Goal: Information Seeking & Learning: Learn about a topic

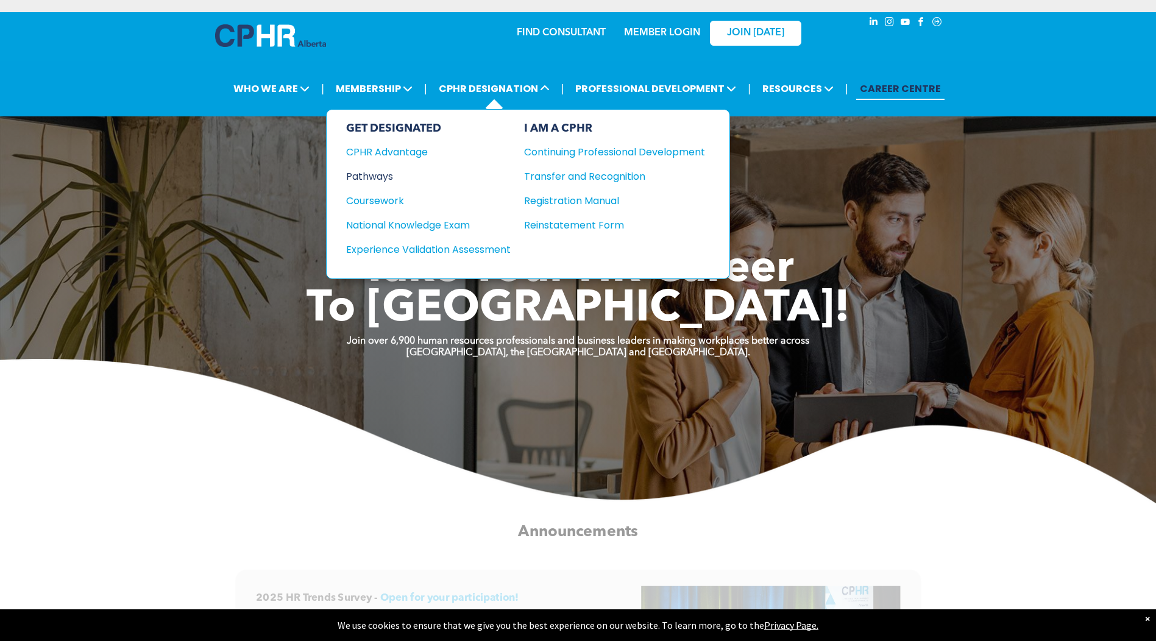
click at [386, 177] on div "Pathways" at bounding box center [420, 176] width 148 height 15
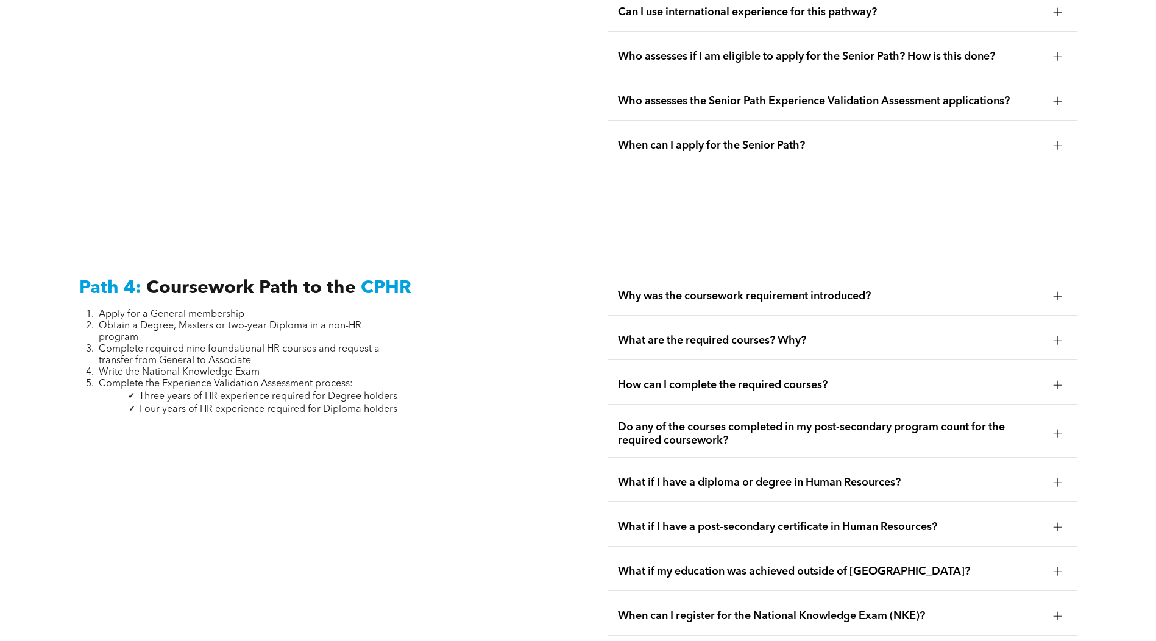
scroll to position [3658, 0]
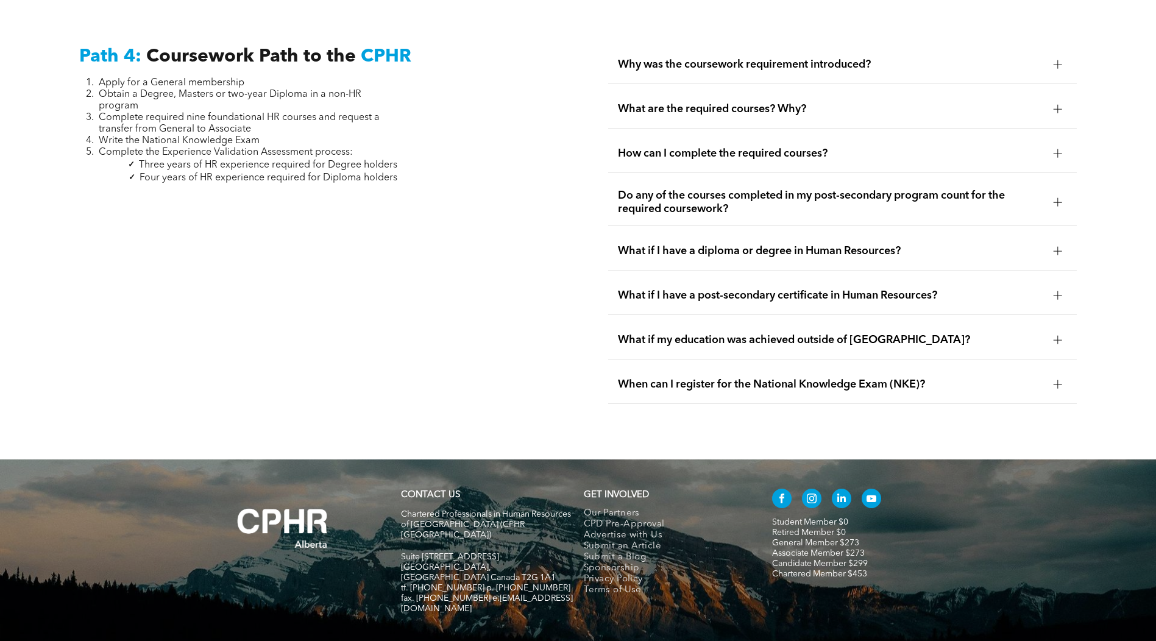
click at [955, 378] on span "When can I register for the National Knowledge Exam (NKE)?" at bounding box center [831, 384] width 426 height 13
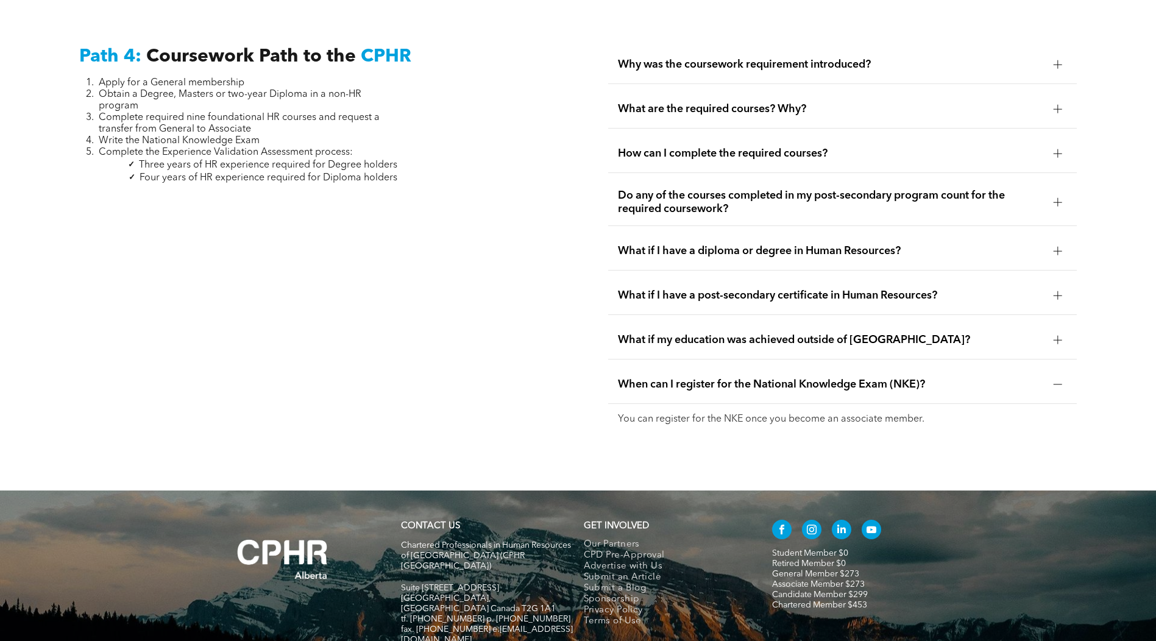
click at [870, 90] on div "What are the required courses? Why?" at bounding box center [842, 109] width 469 height 38
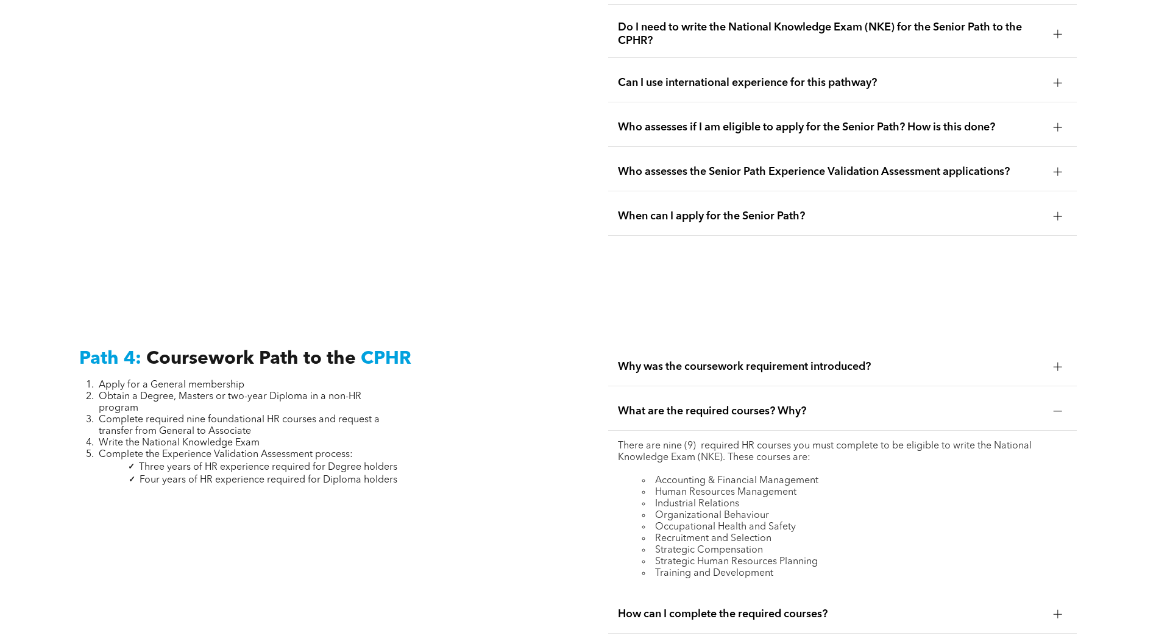
scroll to position [3353, 0]
